Goal: Find specific page/section: Find specific page/section

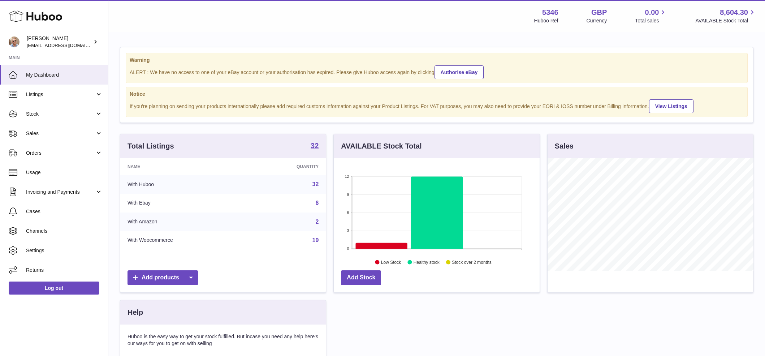
scroll to position [113, 206]
click at [45, 130] on span "Sales" at bounding box center [60, 133] width 69 height 7
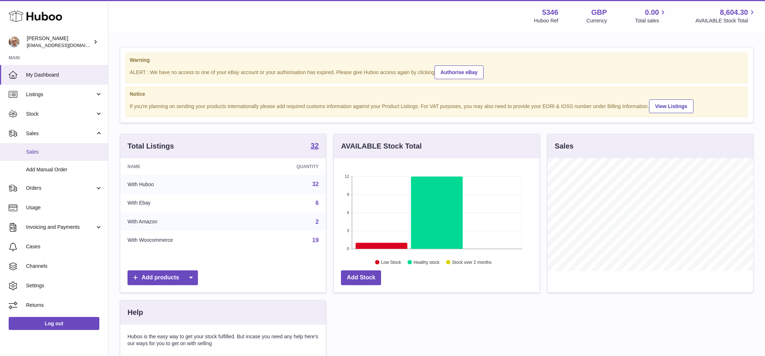
click at [47, 151] on span "Sales" at bounding box center [64, 151] width 77 height 7
